Goal: Information Seeking & Learning: Learn about a topic

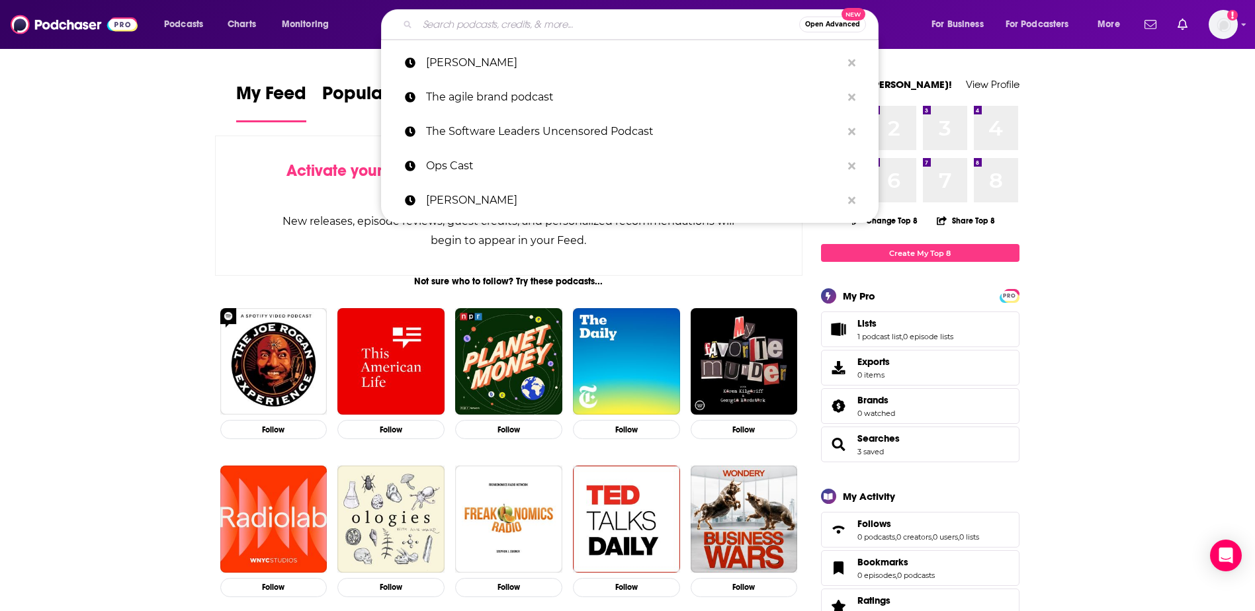
click at [478, 26] on input "Search podcasts, credits, & more..." at bounding box center [608, 24] width 382 height 21
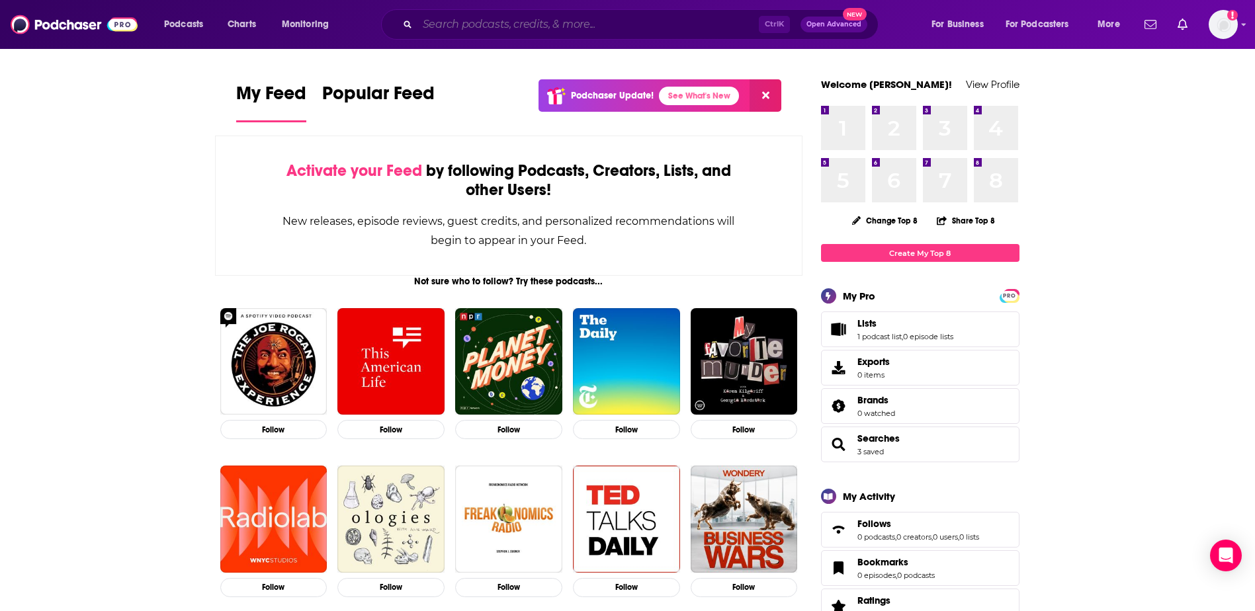
click at [535, 19] on input "Search podcasts, credits, & more..." at bounding box center [587, 24] width 341 height 21
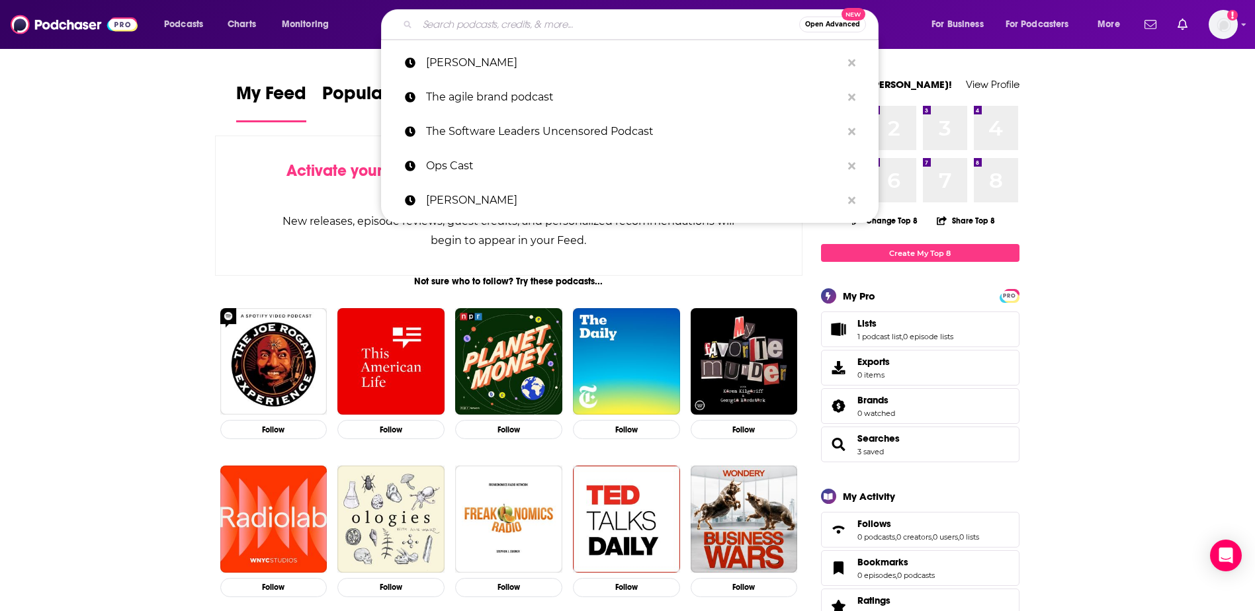
paste input "eComm Ops"
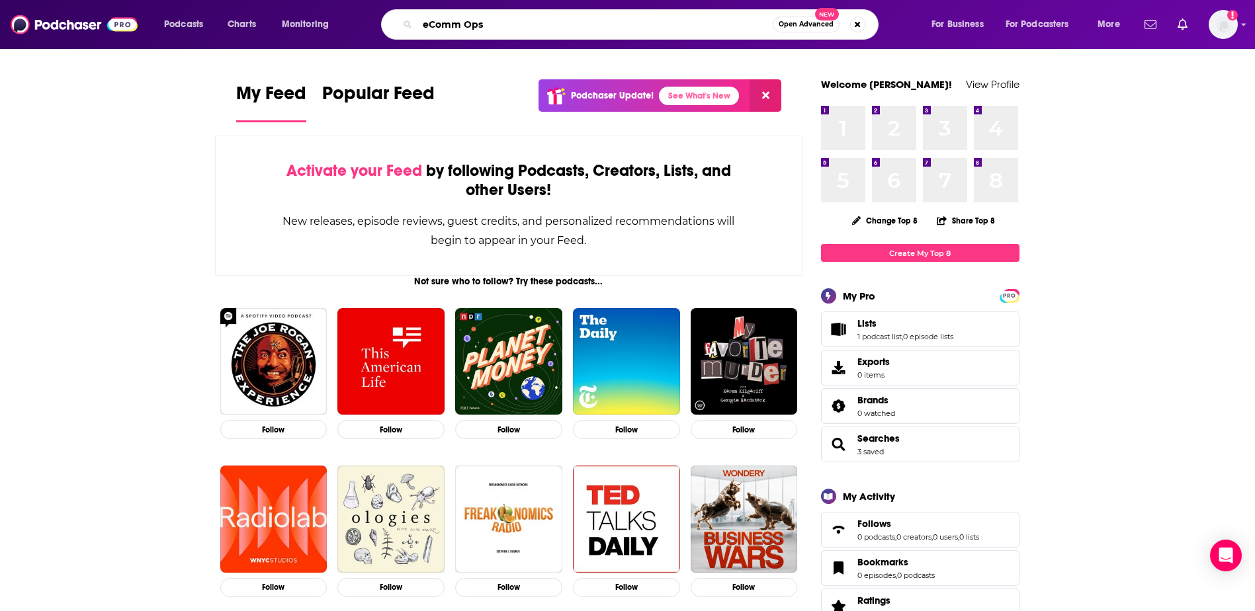
type input "eComm Ops"
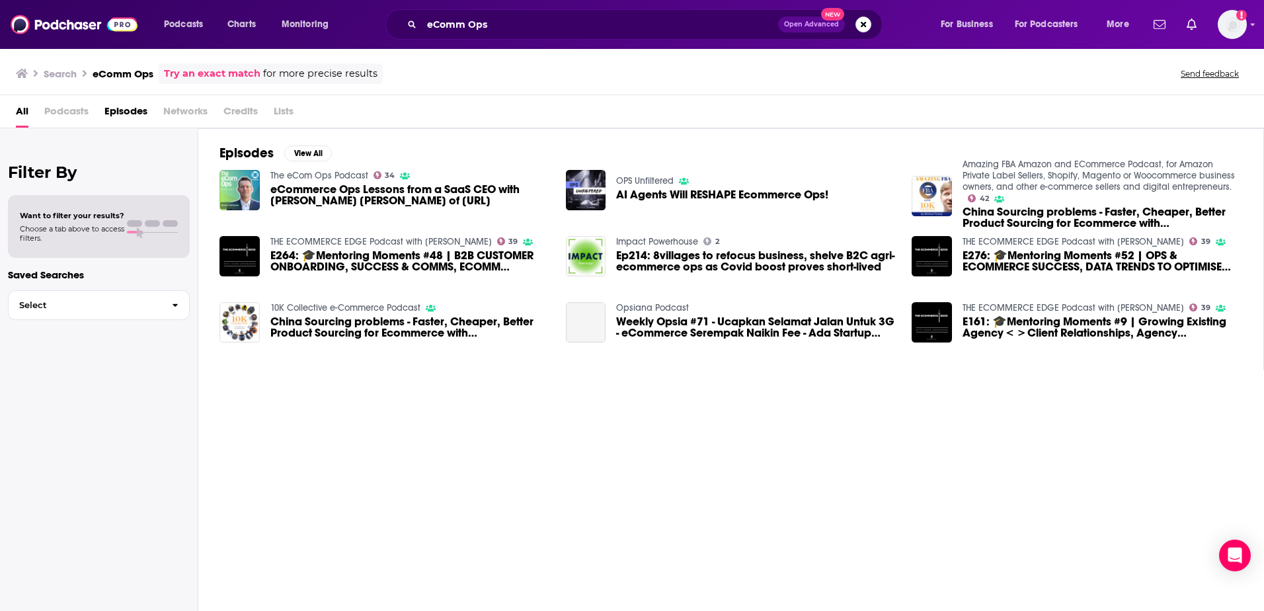
click at [356, 203] on span "eCommerce Ops Lessons from a SaaS CEO with [PERSON_NAME] [PERSON_NAME] of [URL]" at bounding box center [410, 195] width 280 height 22
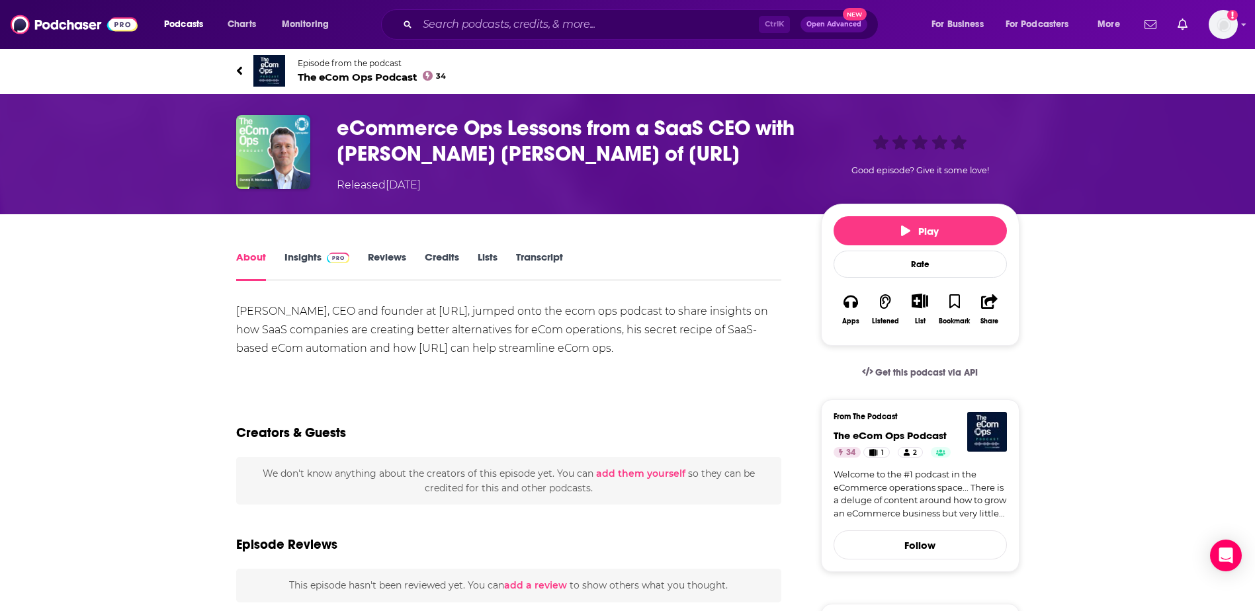
click at [334, 79] on span "The eCom Ops Podcast 34" at bounding box center [372, 77] width 149 height 13
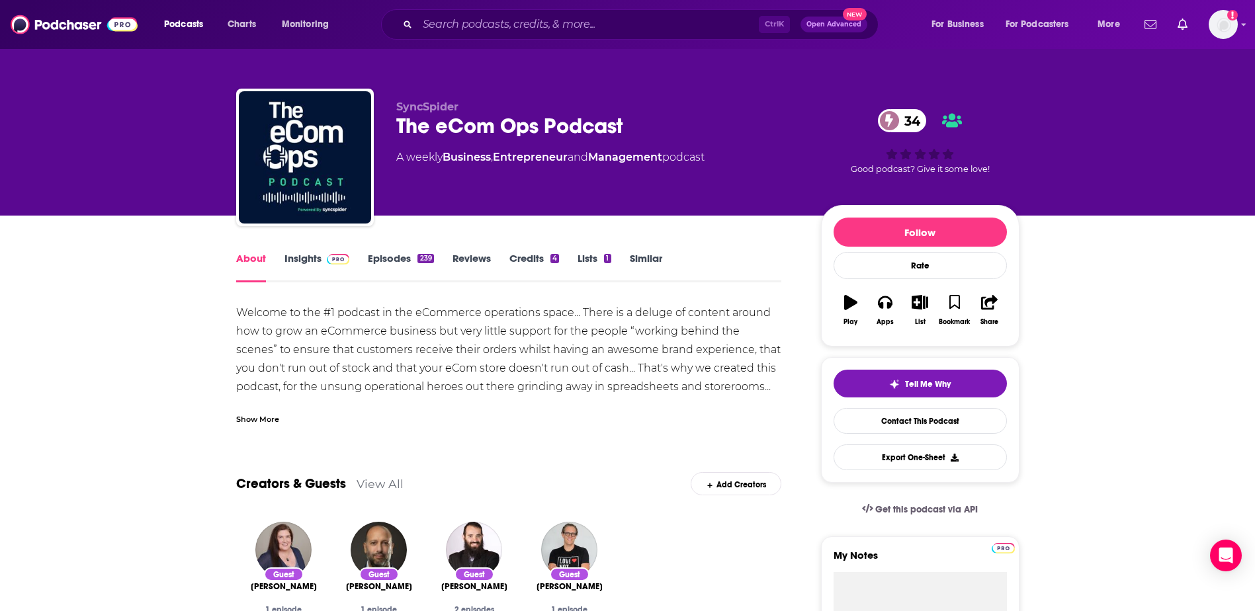
click at [308, 259] on link "Insights" at bounding box center [316, 267] width 65 height 30
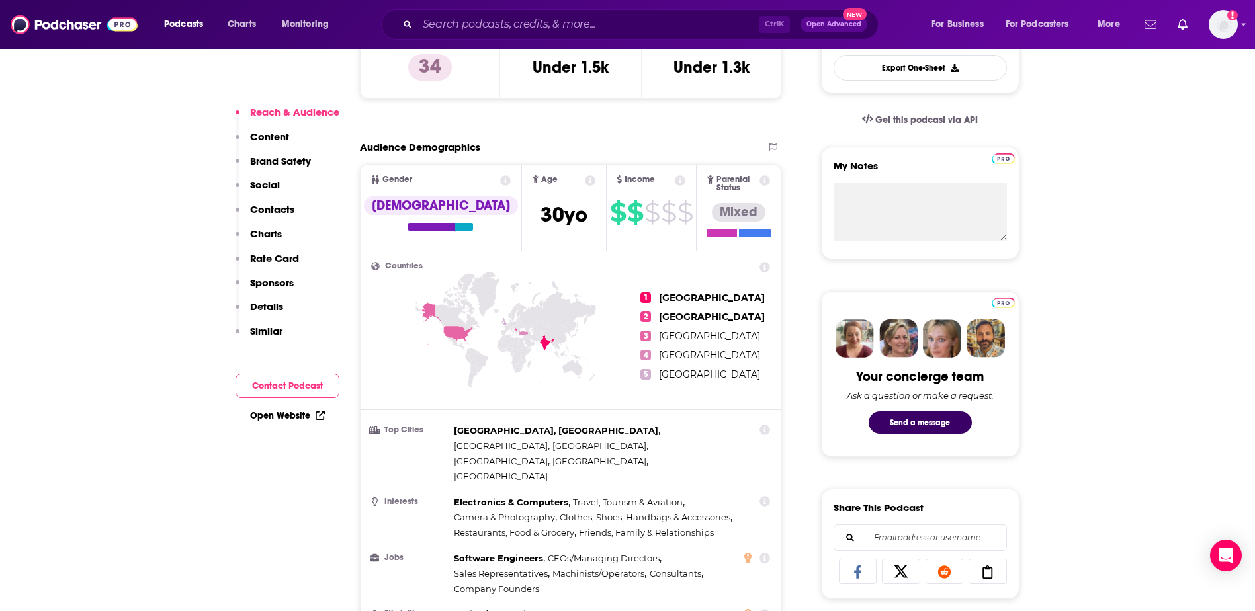
scroll to position [397, 0]
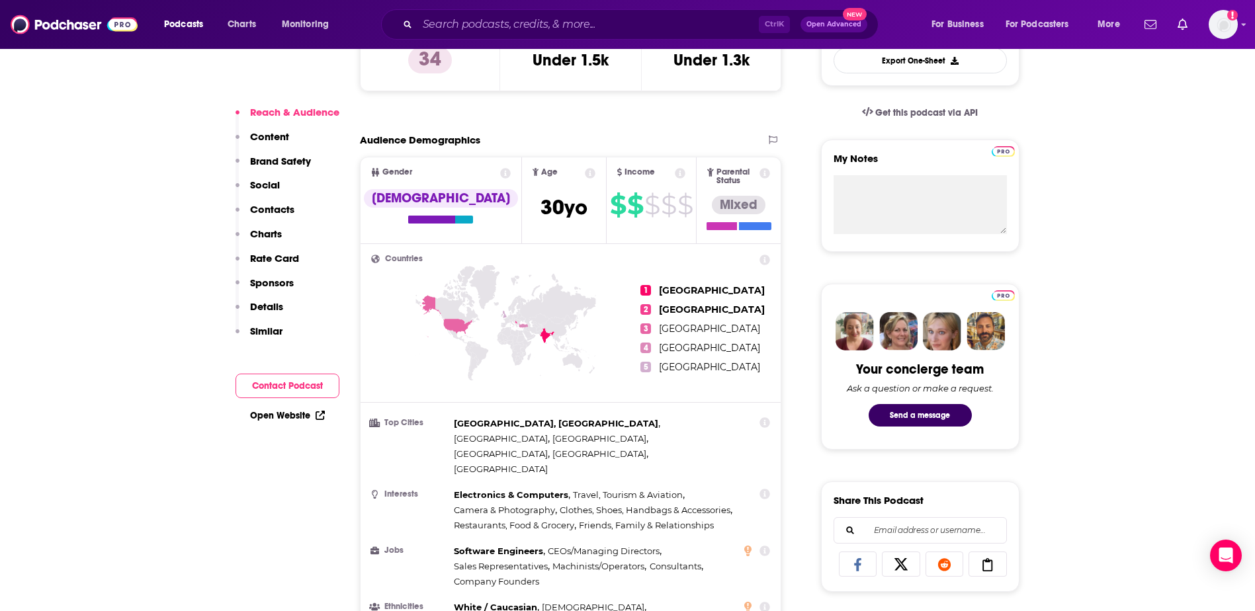
click at [649, 323] on span "3" at bounding box center [645, 328] width 11 height 11
click at [455, 317] on icon at bounding box center [445, 316] width 52 height 42
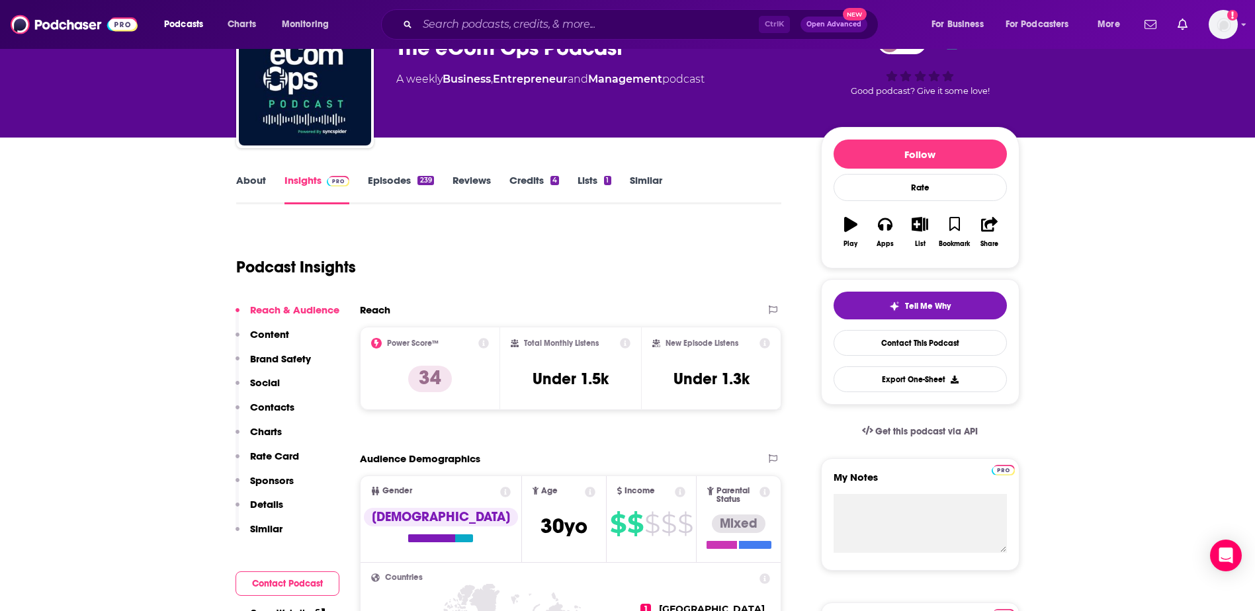
scroll to position [0, 0]
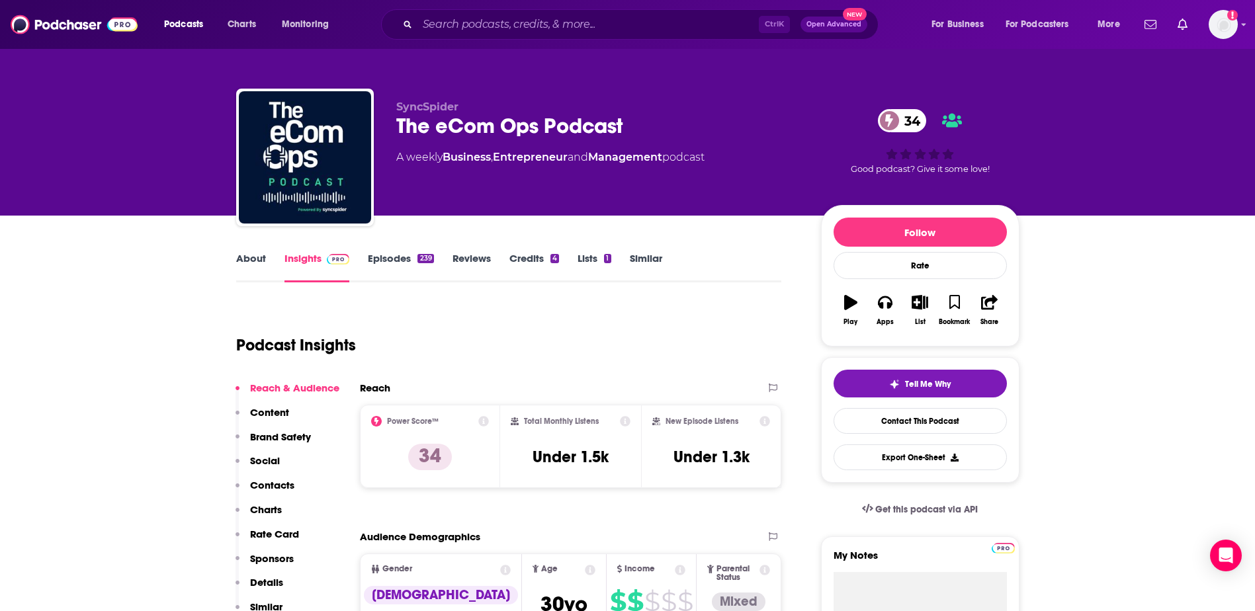
click at [411, 258] on link "Episodes 239" at bounding box center [400, 267] width 65 height 30
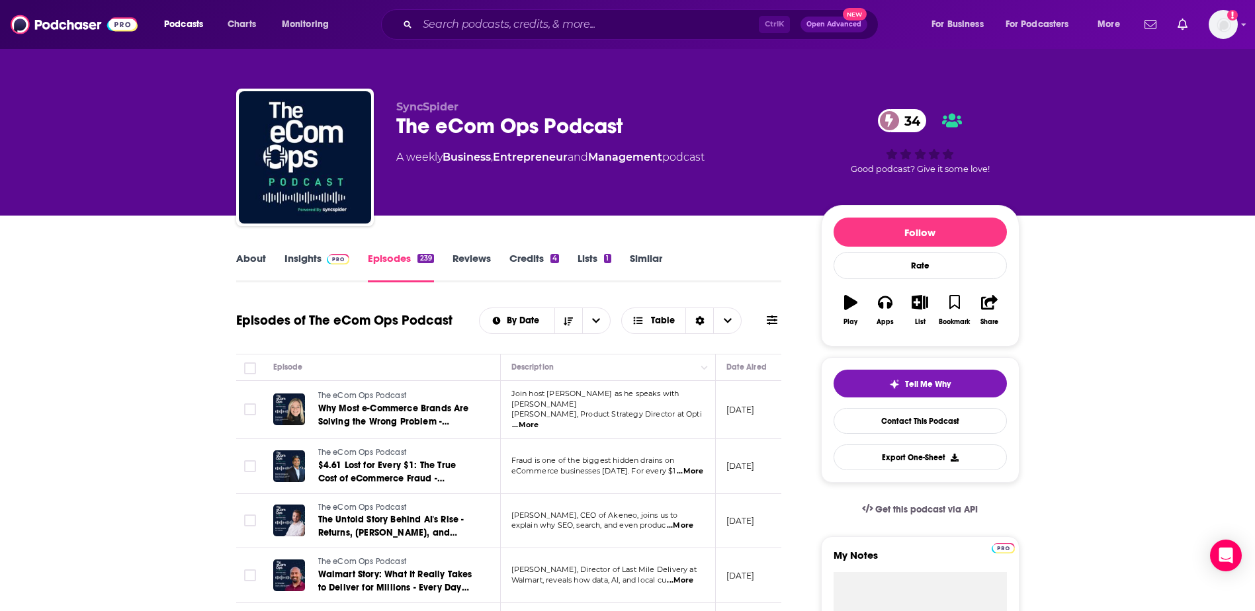
click at [245, 261] on link "About" at bounding box center [251, 267] width 30 height 30
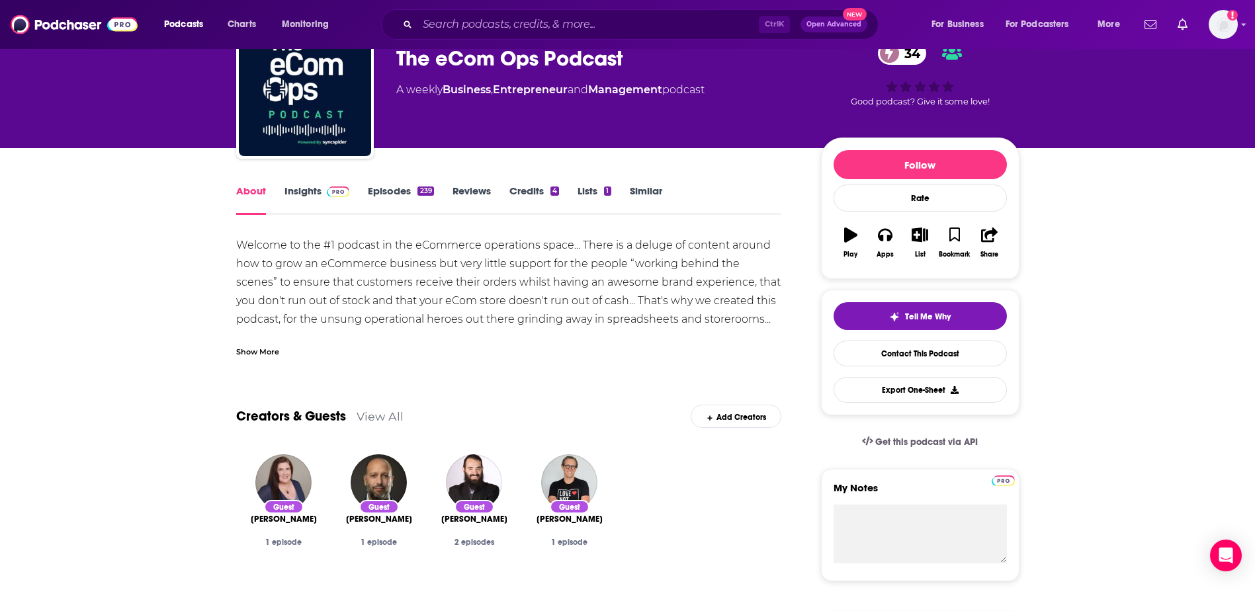
scroll to position [66, 0]
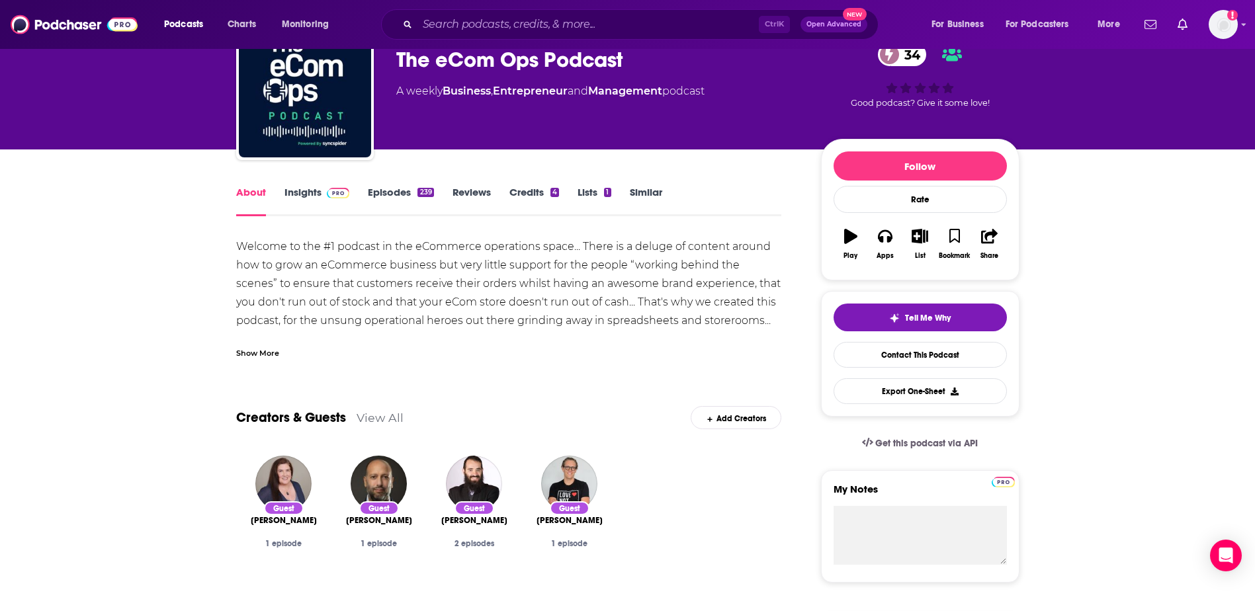
click at [390, 193] on link "Episodes 239" at bounding box center [400, 201] width 65 height 30
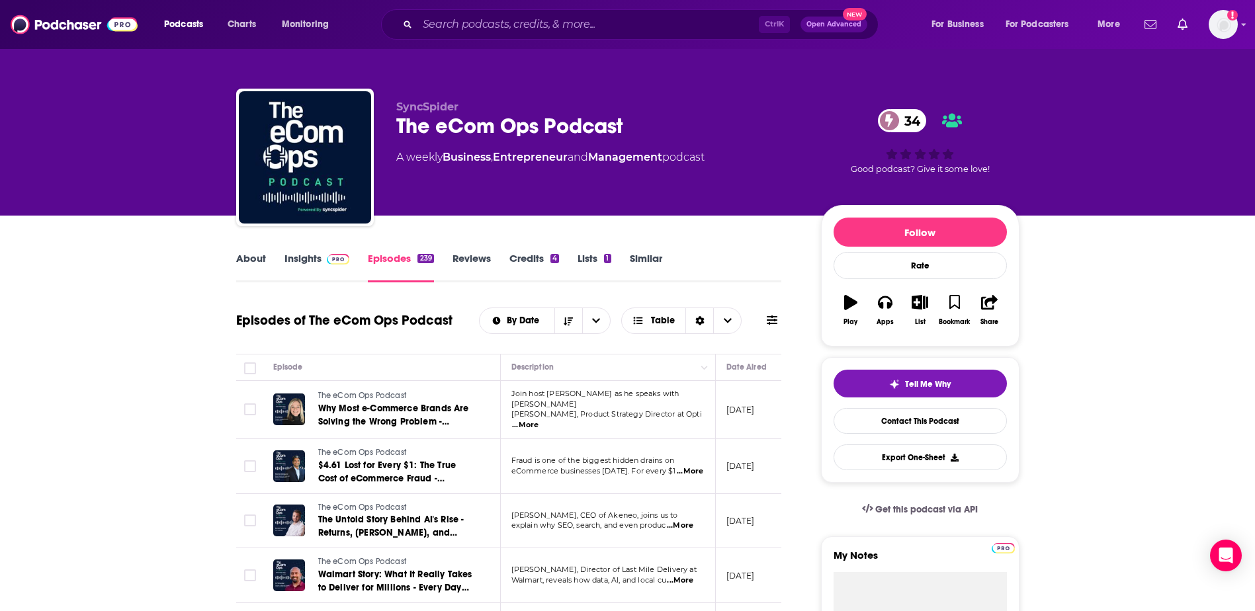
click at [686, 470] on span "...More" at bounding box center [690, 471] width 26 height 11
click at [887, 313] on button "Apps" at bounding box center [885, 310] width 34 height 48
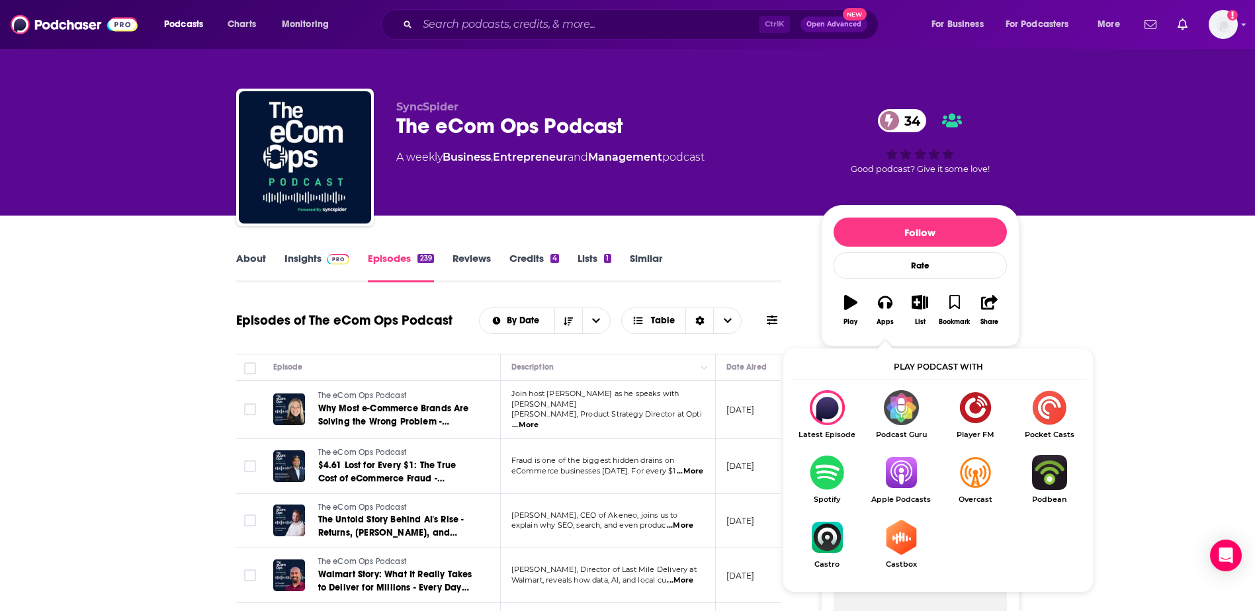
click at [815, 479] on img "Show Listen On dropdown" at bounding box center [827, 472] width 74 height 35
